Goal: Transaction & Acquisition: Purchase product/service

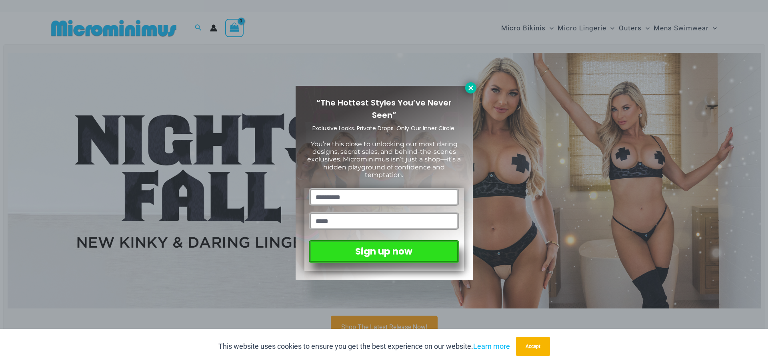
click at [469, 84] on icon at bounding box center [470, 87] width 7 height 7
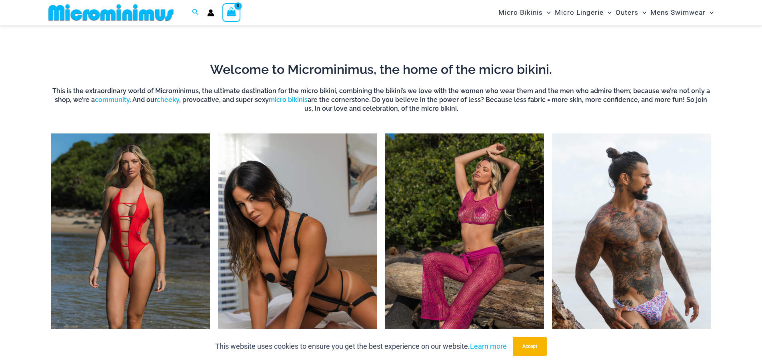
scroll to position [33, 0]
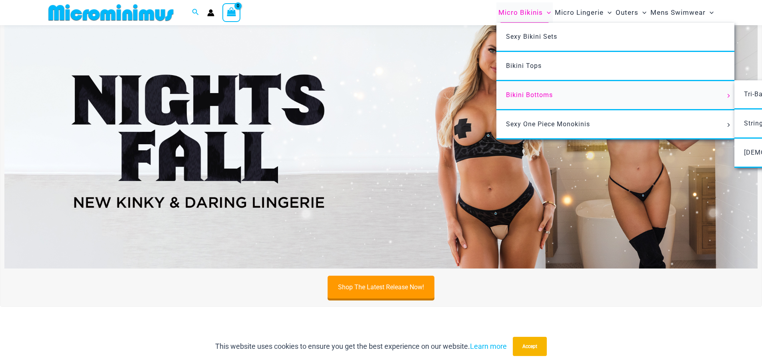
click at [532, 96] on span "Bikini Bottoms" at bounding box center [529, 95] width 47 height 8
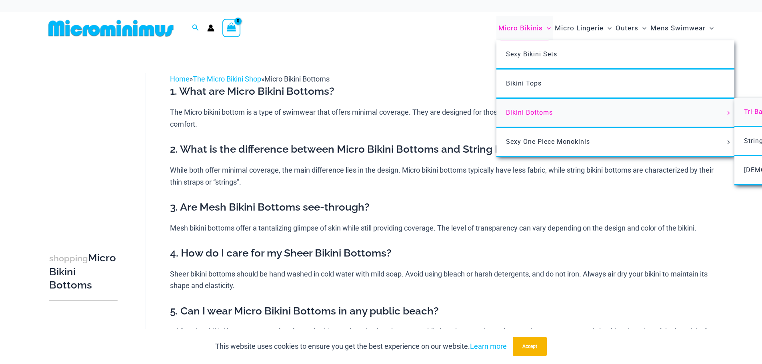
click at [750, 111] on span "Tri-Back Thongs" at bounding box center [770, 112] width 52 height 8
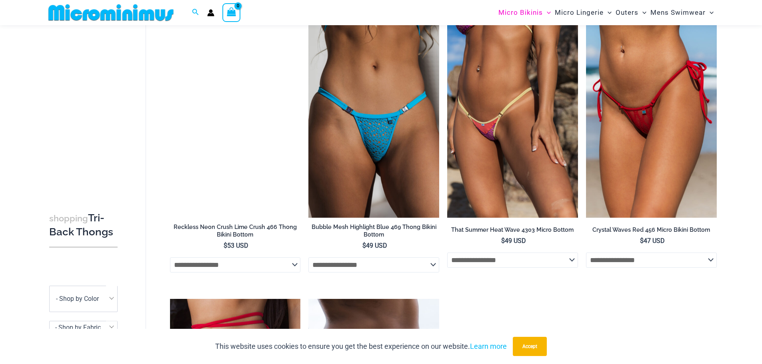
scroll to position [1632, 0]
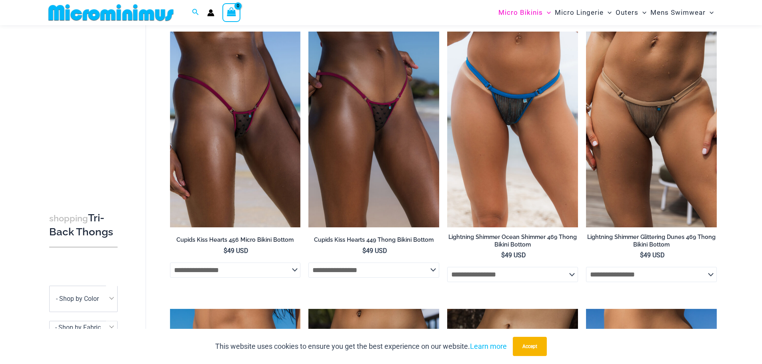
drag, startPoint x: 675, startPoint y: 244, endPoint x: 663, endPoint y: 123, distance: 120.9
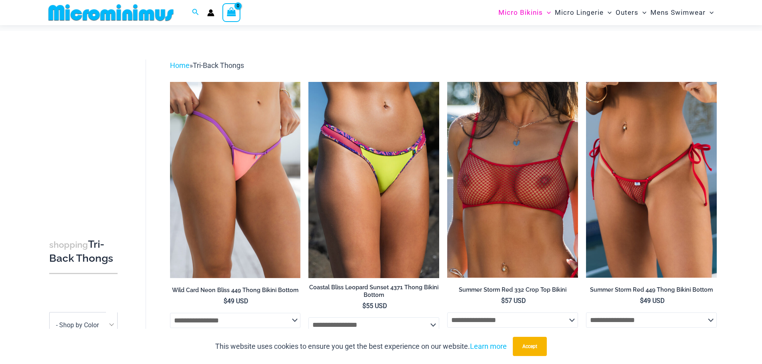
scroll to position [0, 0]
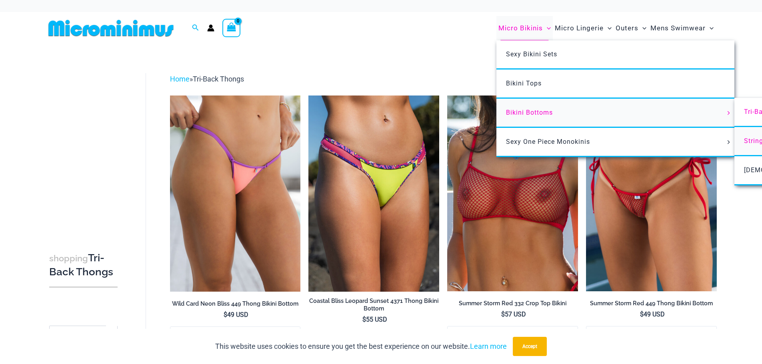
click at [752, 139] on span "String Back Thongs" at bounding box center [775, 141] width 63 height 8
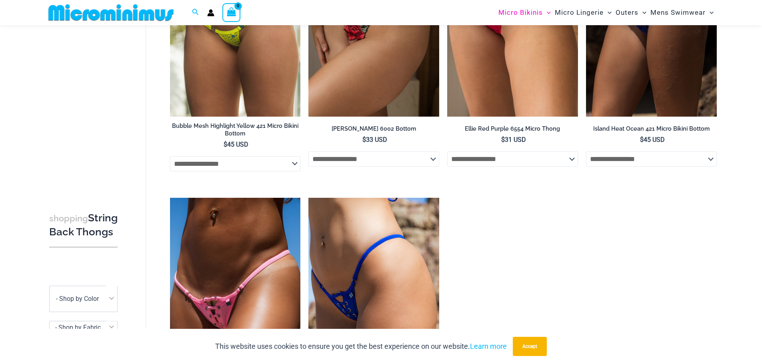
scroll to position [1632, 0]
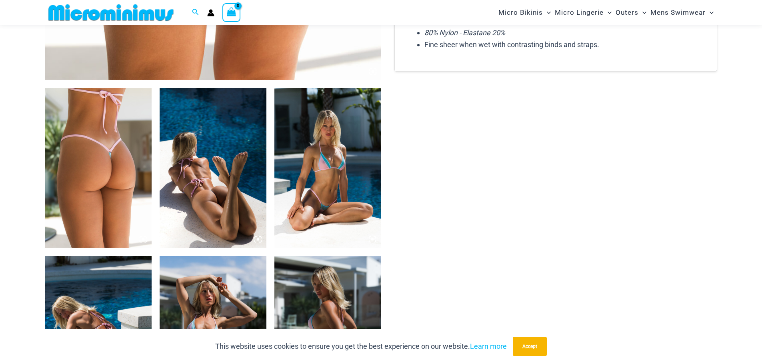
scroll to position [432, 0]
